Goal: Transaction & Acquisition: Book appointment/travel/reservation

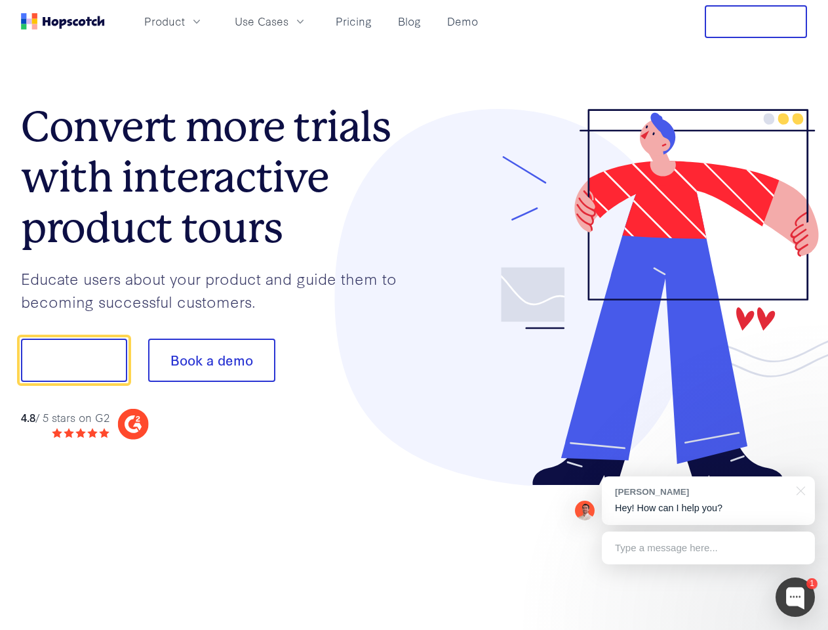
click at [414, 315] on div at bounding box center [610, 297] width 393 height 377
click at [185, 21] on span "Product" at bounding box center [164, 21] width 41 height 16
click at [289, 21] on span "Use Cases" at bounding box center [262, 21] width 54 height 16
click at [756, 22] on button "Free Trial" at bounding box center [756, 21] width 102 height 33
click at [73, 360] on button "Show me!" at bounding box center [74, 359] width 106 height 43
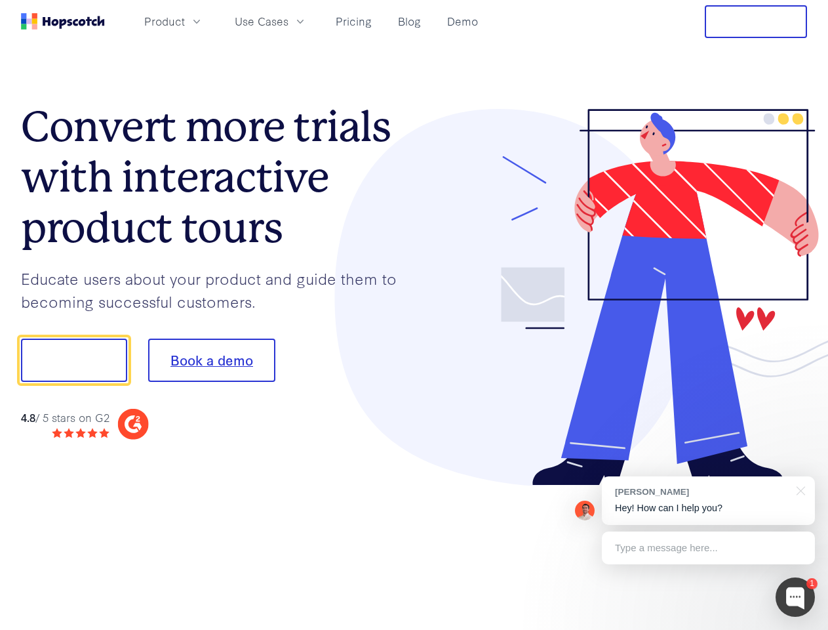
click at [211, 360] on button "Book a demo" at bounding box center [211, 359] width 127 height 43
click at [796, 597] on div at bounding box center [795, 596] width 39 height 39
click at [708, 500] on div "[PERSON_NAME] Hey! How can I help you?" at bounding box center [708, 500] width 213 height 49
click at [799, 489] on div at bounding box center [692, 446] width 246 height 262
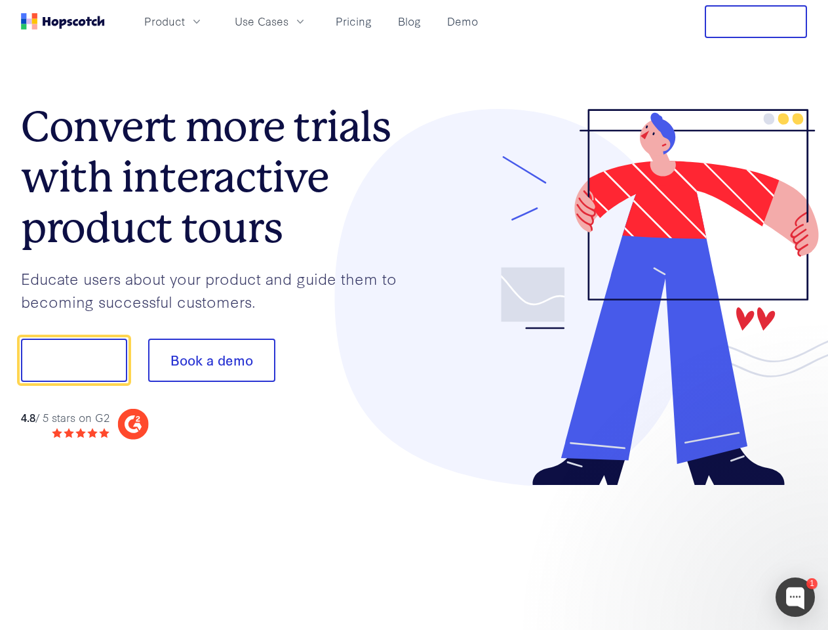
click at [708, 548] on div at bounding box center [692, 446] width 246 height 262
